Goal: Book appointment/travel/reservation

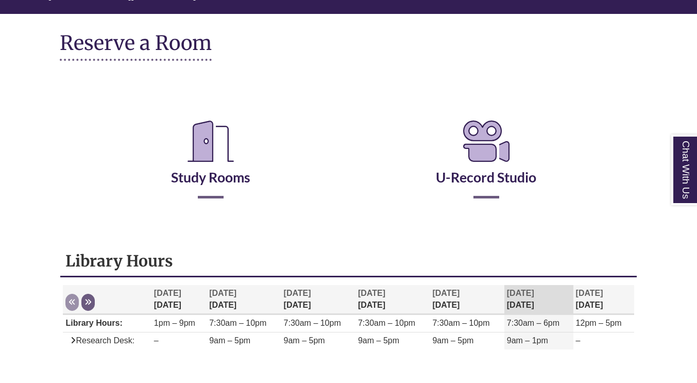
scroll to position [109, 0]
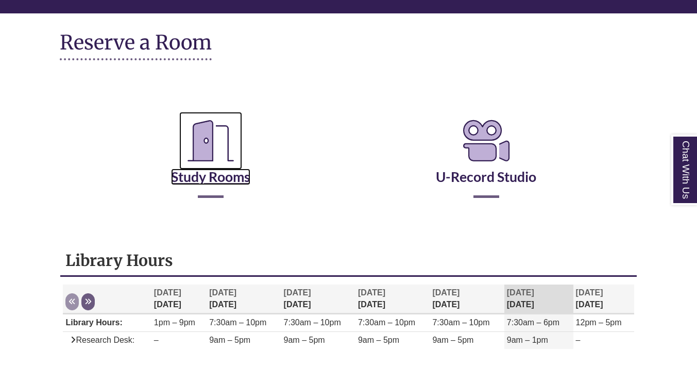
click at [199, 147] on icon "Reserve a Room" at bounding box center [210, 141] width 63 height 58
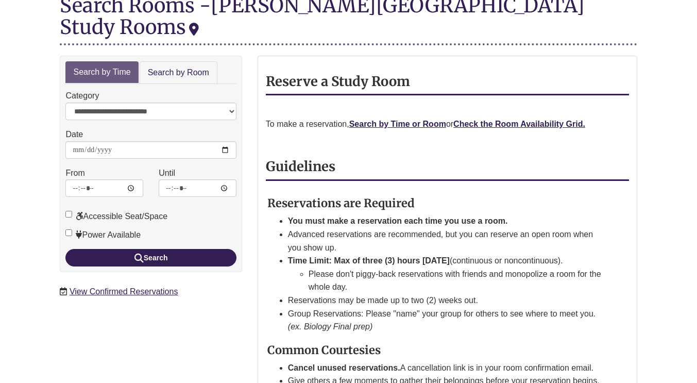
scroll to position [137, 0]
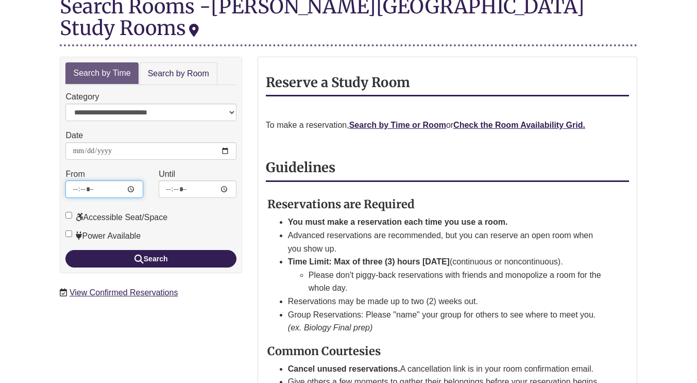
click at [116, 180] on input "*****" at bounding box center [104, 189] width 78 height 18
click at [309, 191] on div "Reservations are Required You must make a reservation each time you use a room.…" at bounding box center [436, 255] width 353 height 160
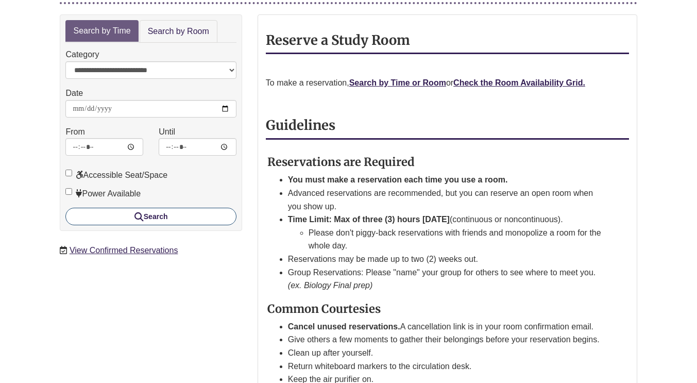
scroll to position [179, 0]
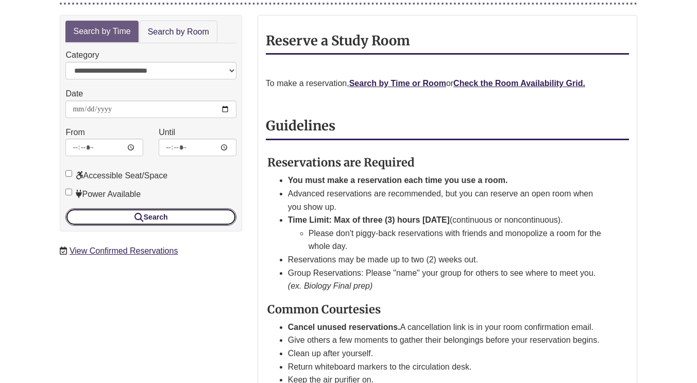
click at [175, 208] on button "Search" at bounding box center [150, 217] width 171 height 18
